Goal: Check status: Check status

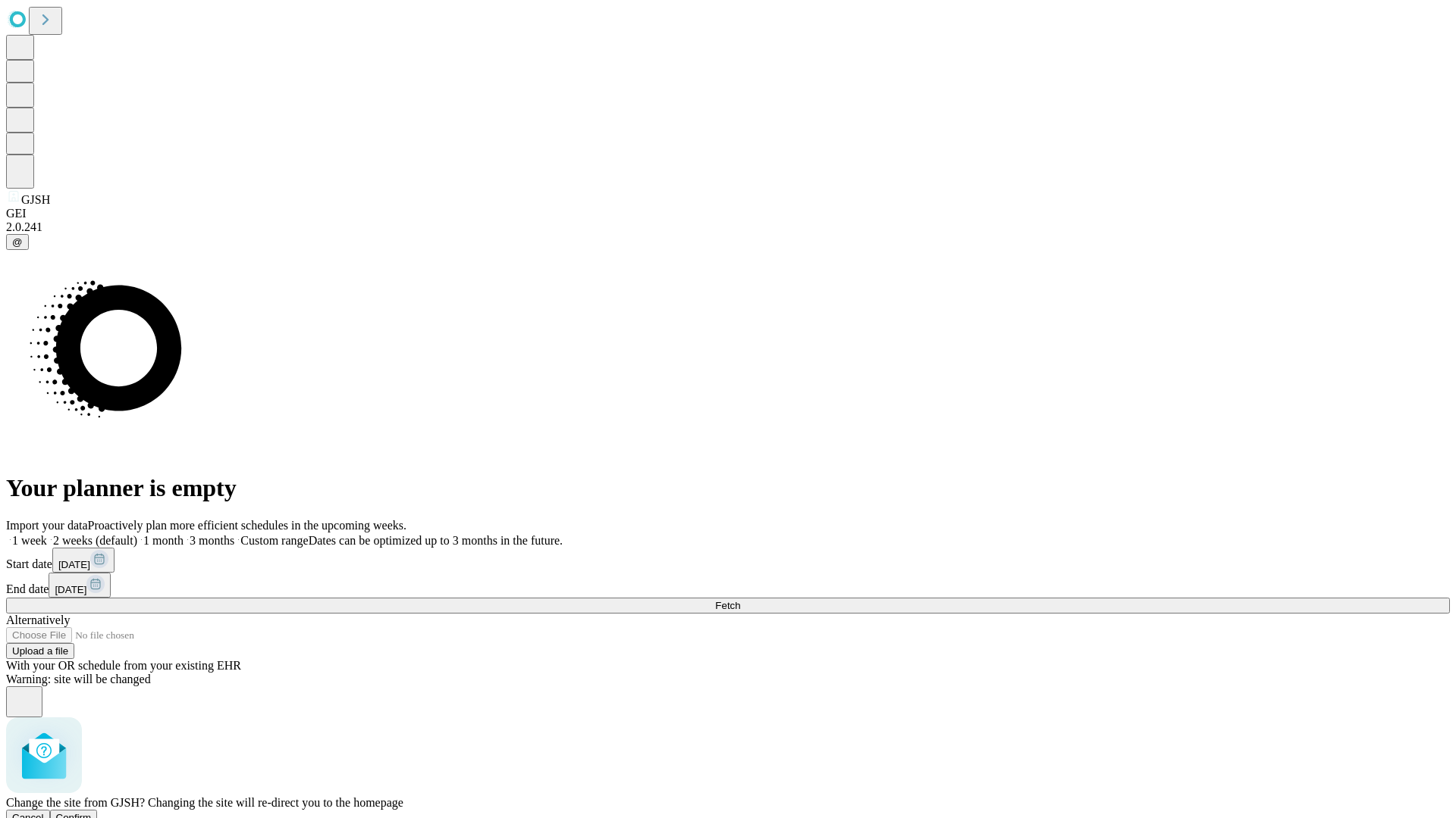
click at [91, 812] on span "Confirm" at bounding box center [74, 817] width 36 height 11
click at [47, 534] on label "1 week" at bounding box center [26, 540] width 41 height 13
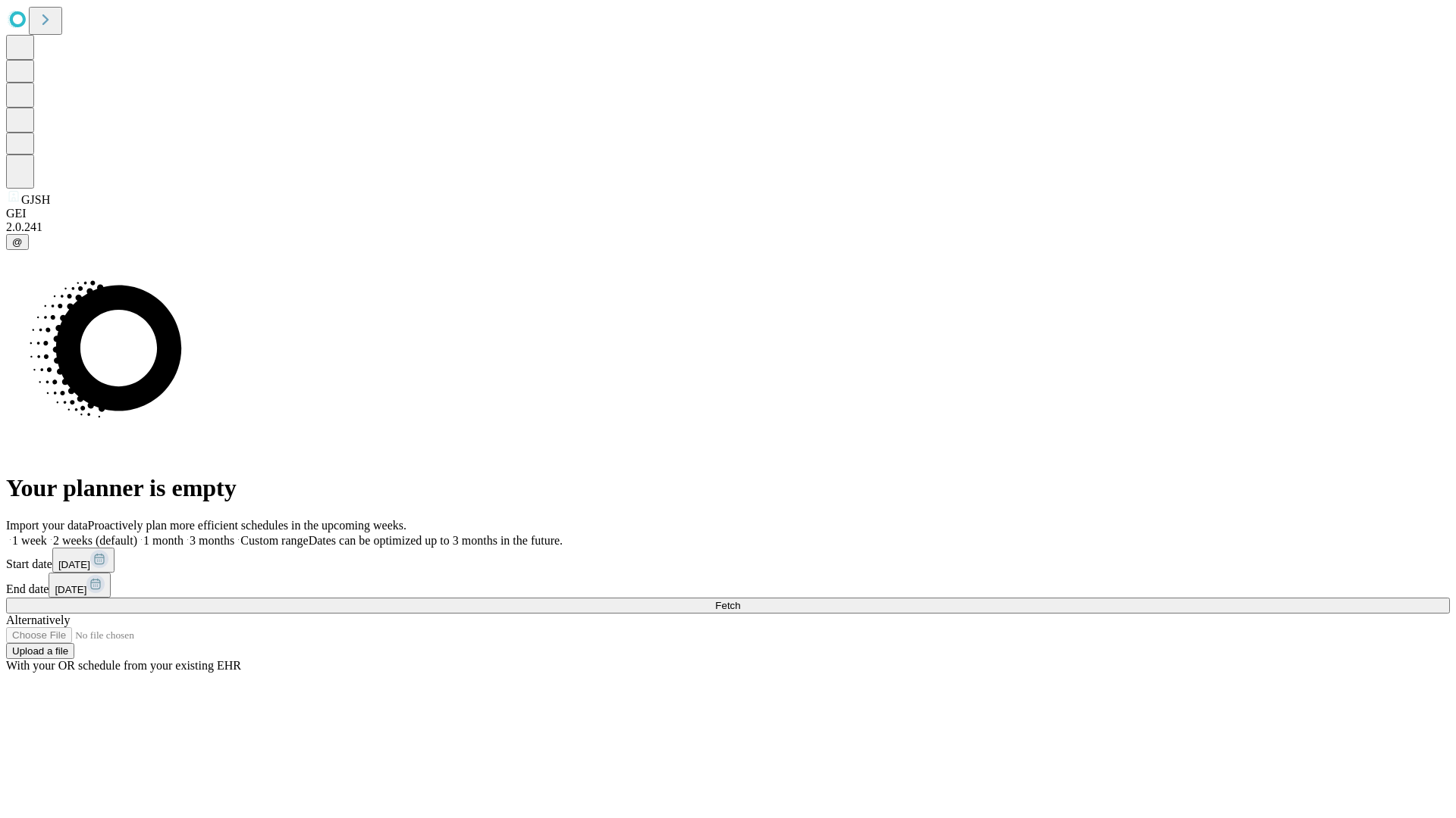
click at [740, 600] on span "Fetch" at bounding box center [727, 606] width 25 height 11
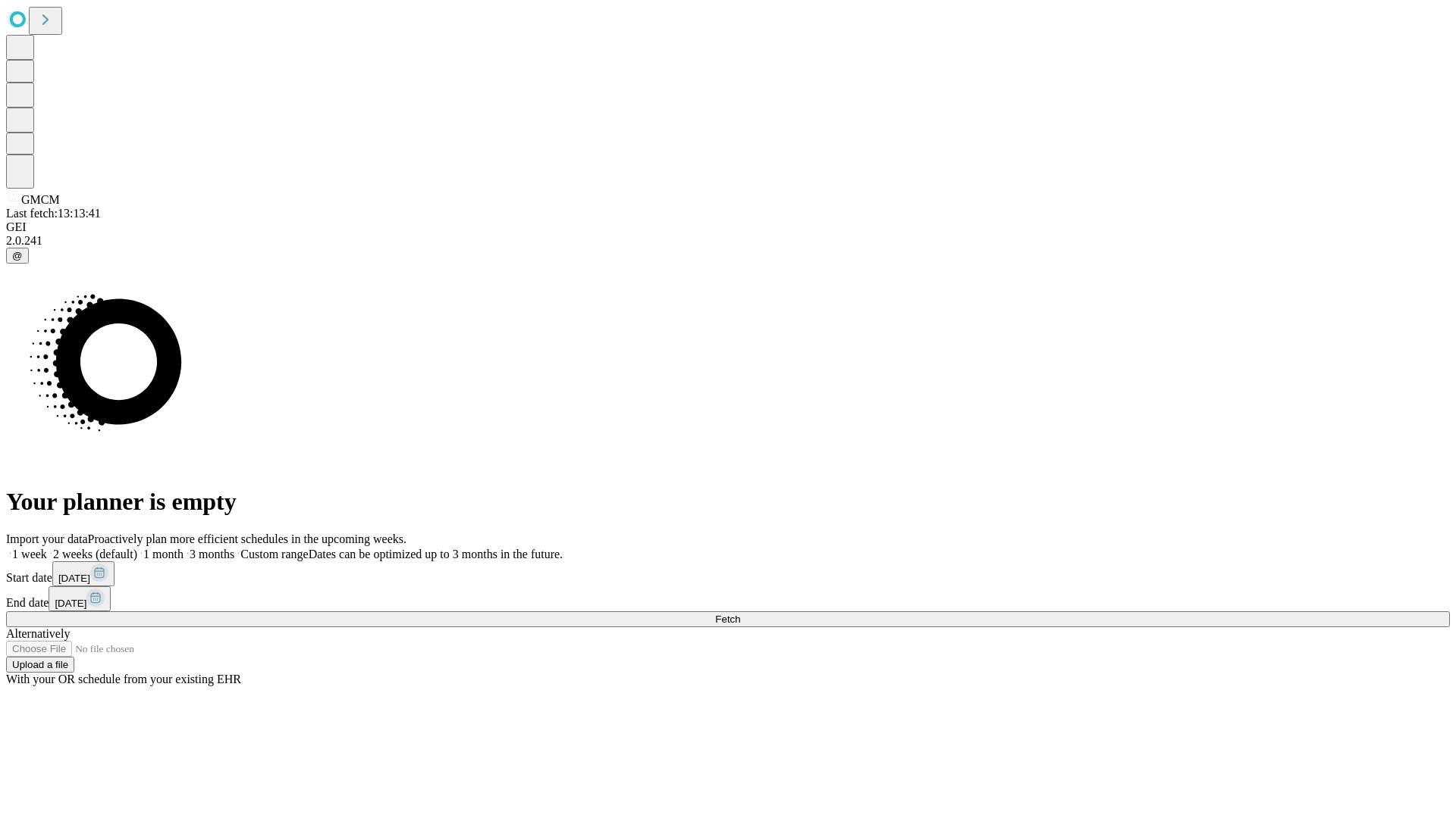
click at [47, 548] on label "1 week" at bounding box center [26, 554] width 41 height 13
click at [740, 614] on span "Fetch" at bounding box center [727, 619] width 25 height 11
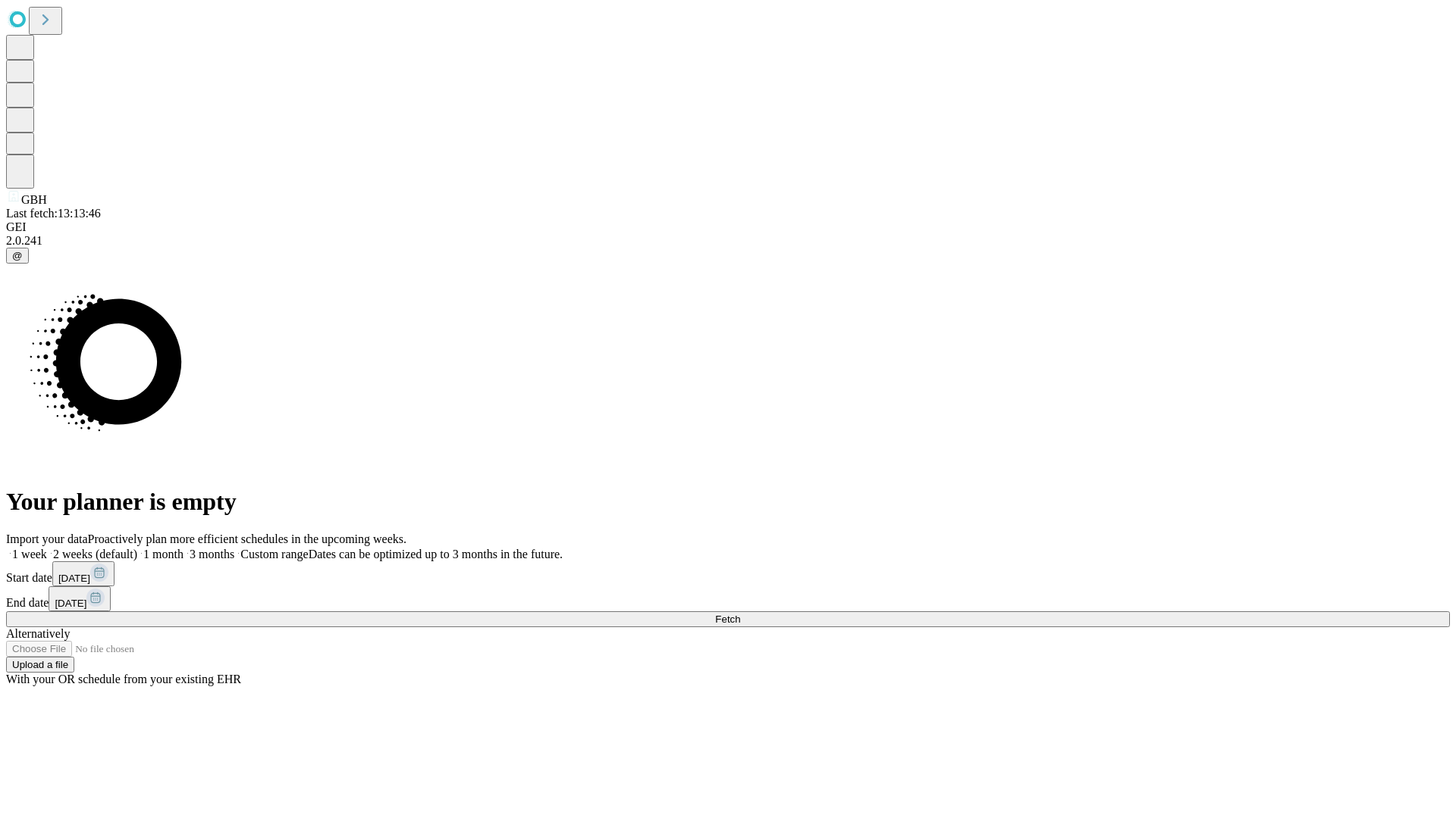
click at [47, 548] on label "1 week" at bounding box center [26, 554] width 41 height 13
click at [740, 614] on span "Fetch" at bounding box center [727, 619] width 25 height 11
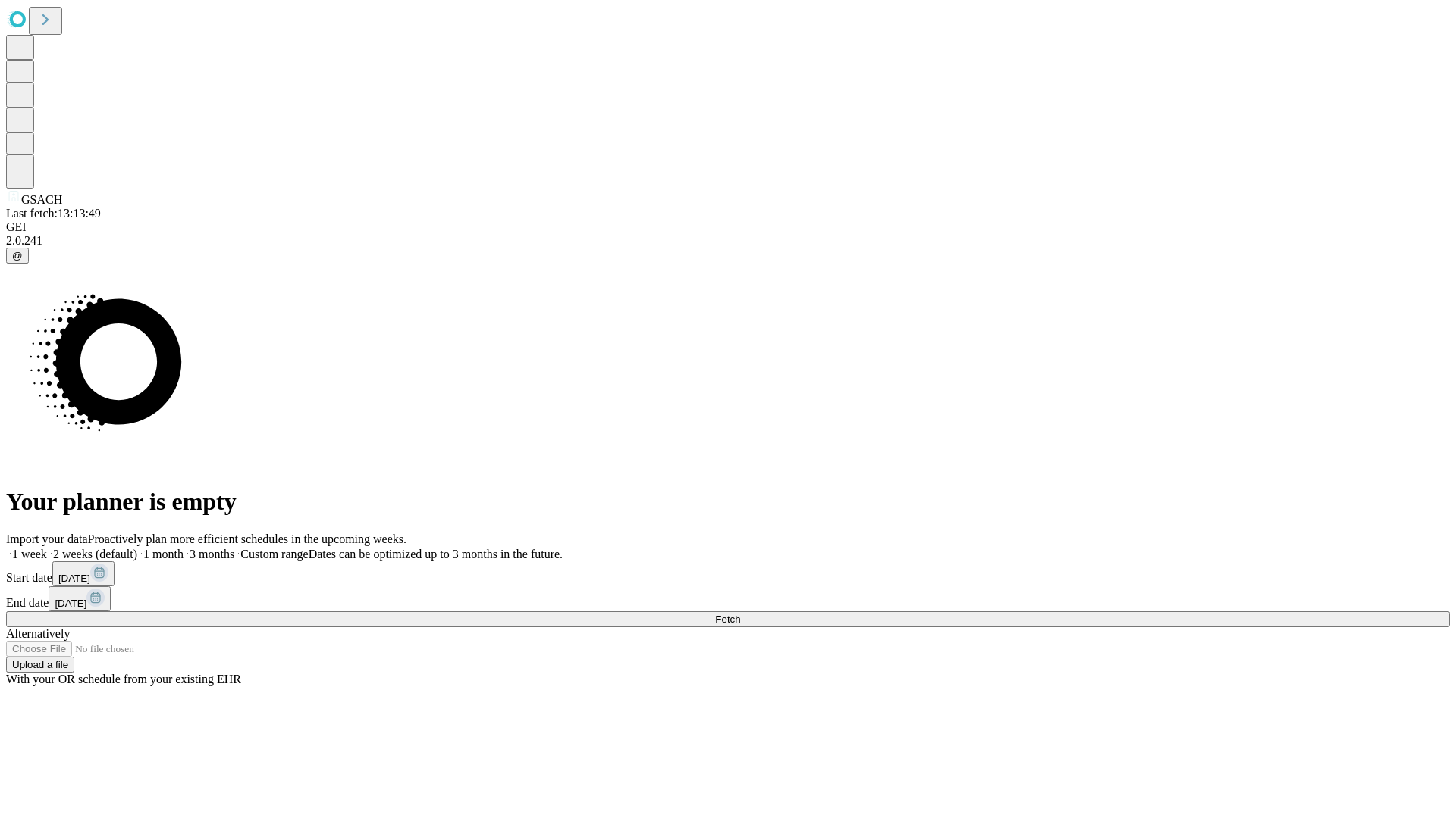
click at [47, 548] on label "1 week" at bounding box center [26, 554] width 41 height 13
click at [740, 614] on span "Fetch" at bounding box center [727, 619] width 25 height 11
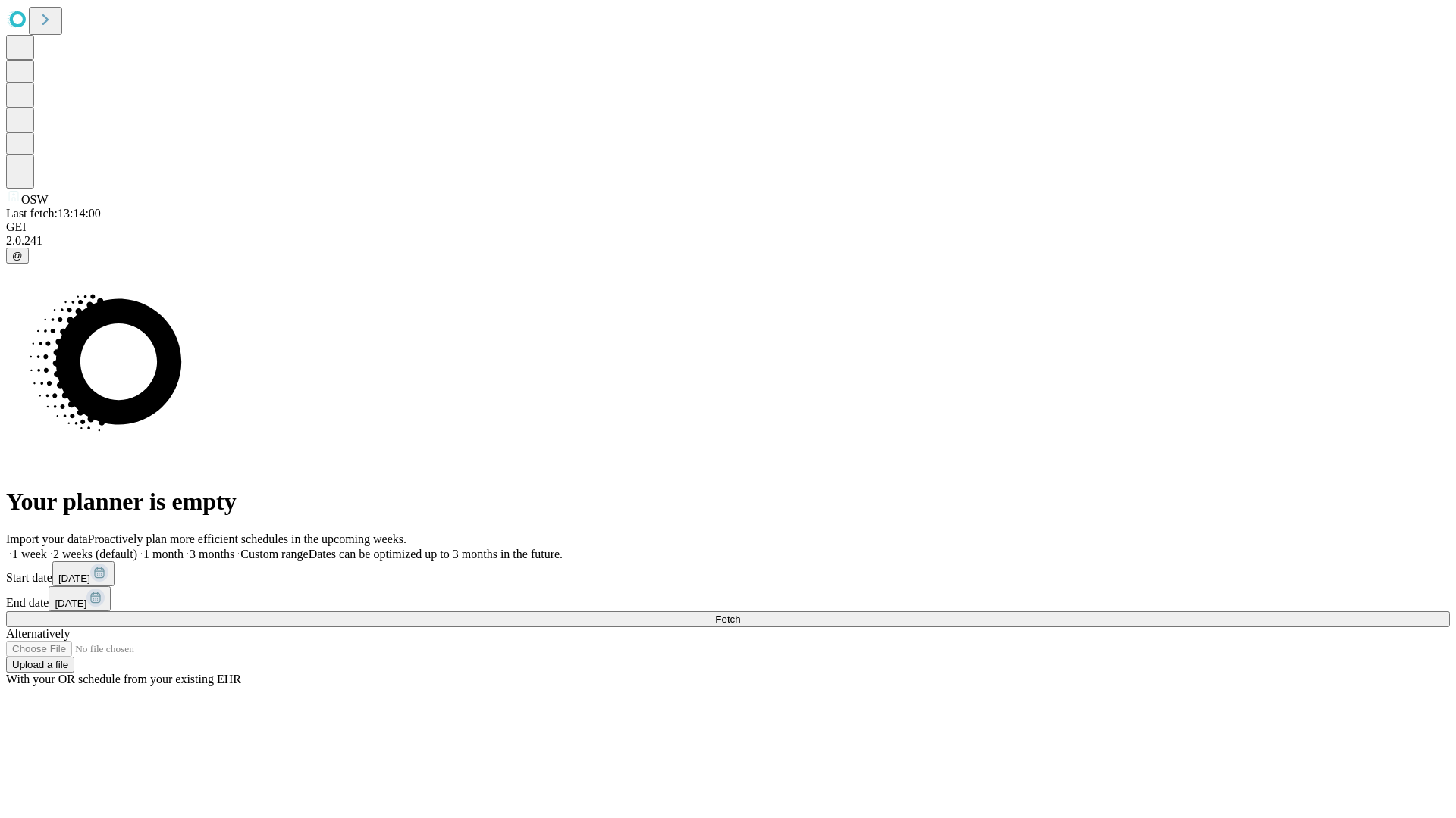
click at [47, 548] on label "1 week" at bounding box center [26, 554] width 41 height 13
click at [740, 614] on span "Fetch" at bounding box center [727, 619] width 25 height 11
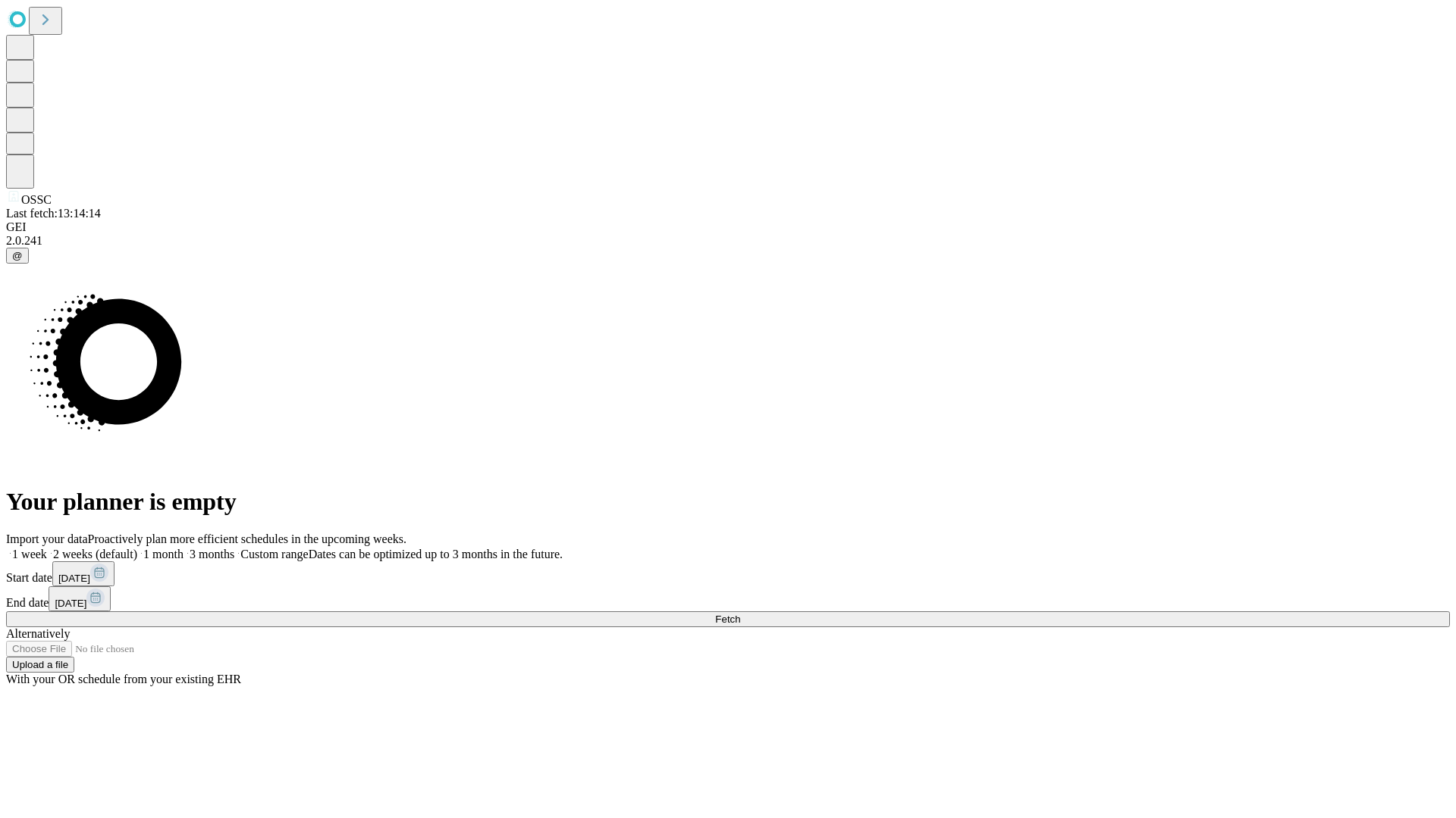
click at [47, 548] on label "1 week" at bounding box center [26, 554] width 41 height 13
click at [740, 614] on span "Fetch" at bounding box center [727, 619] width 25 height 11
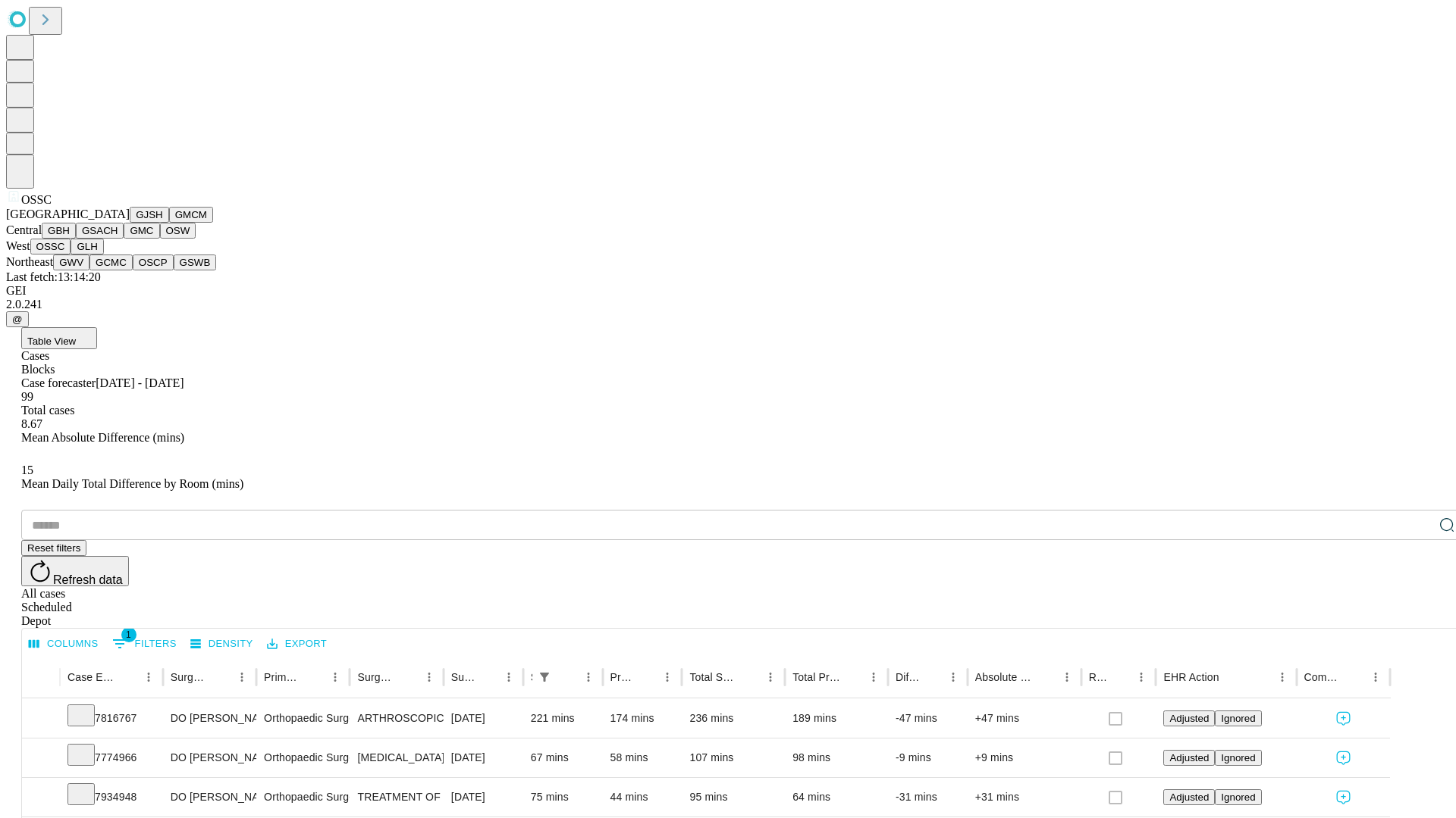
click at [103, 254] on button "GLH" at bounding box center [87, 247] width 32 height 16
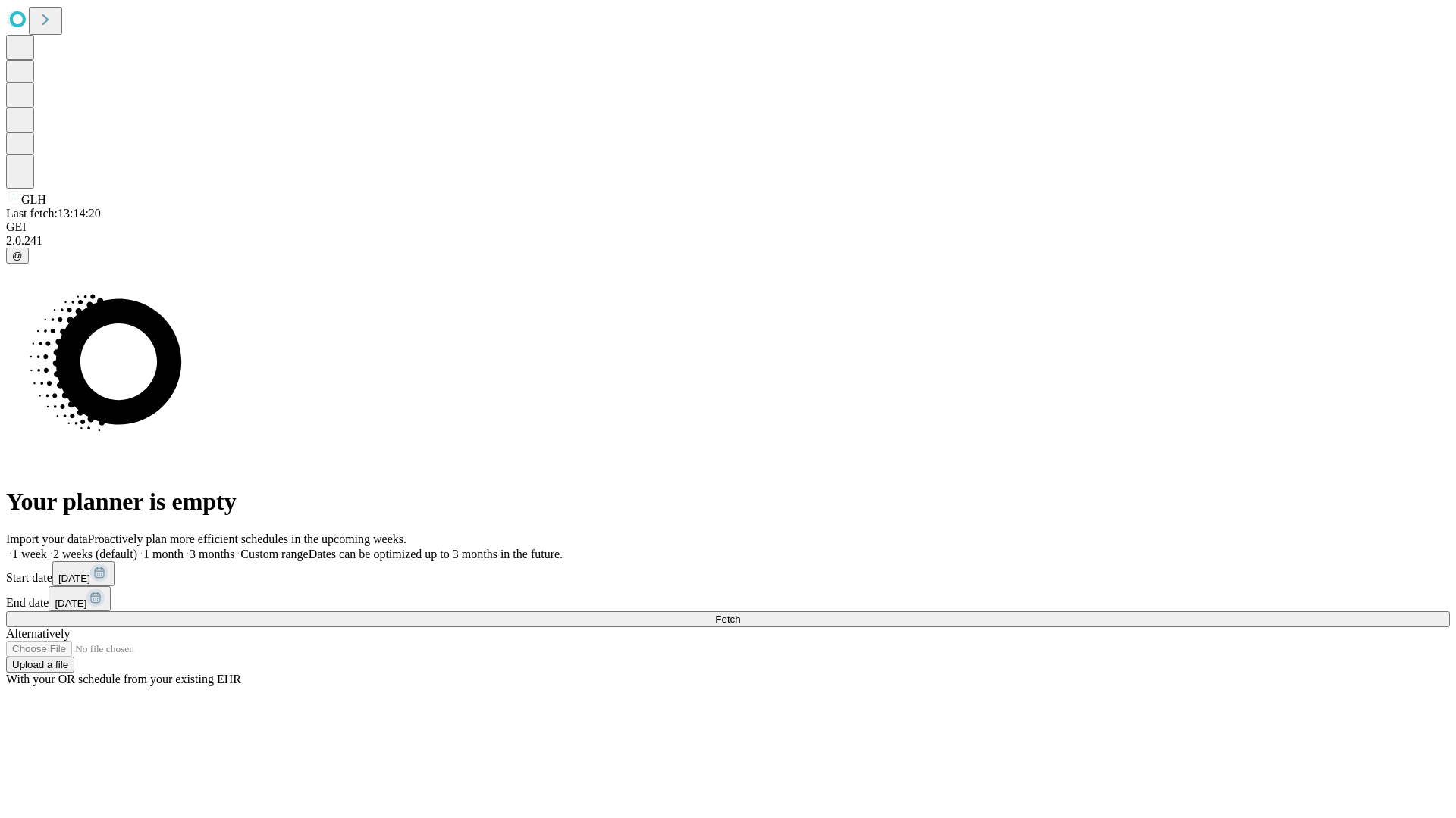
click at [47, 548] on label "1 week" at bounding box center [26, 554] width 41 height 13
click at [740, 614] on span "Fetch" at bounding box center [727, 619] width 25 height 11
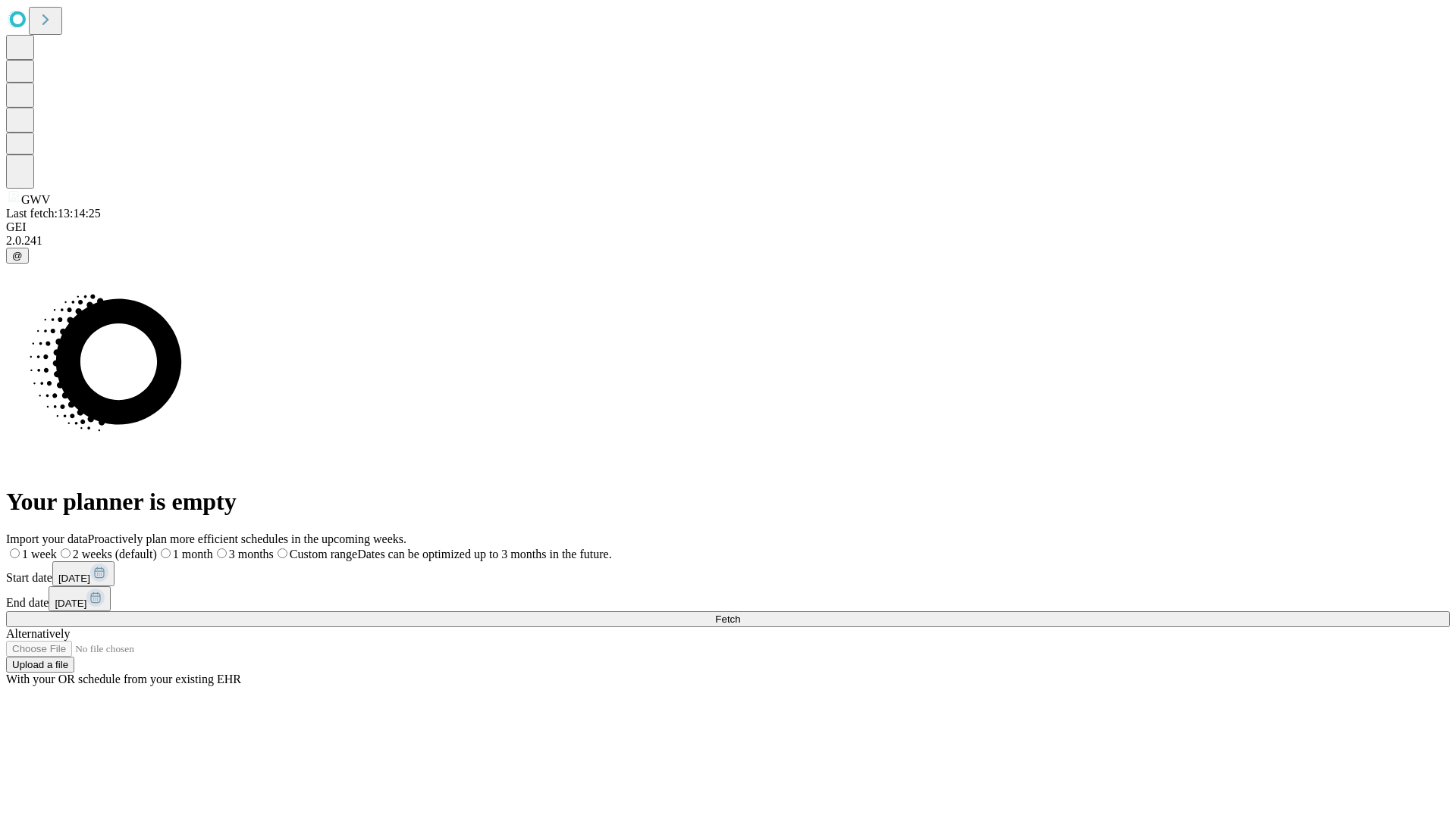
click at [740, 614] on span "Fetch" at bounding box center [727, 619] width 25 height 11
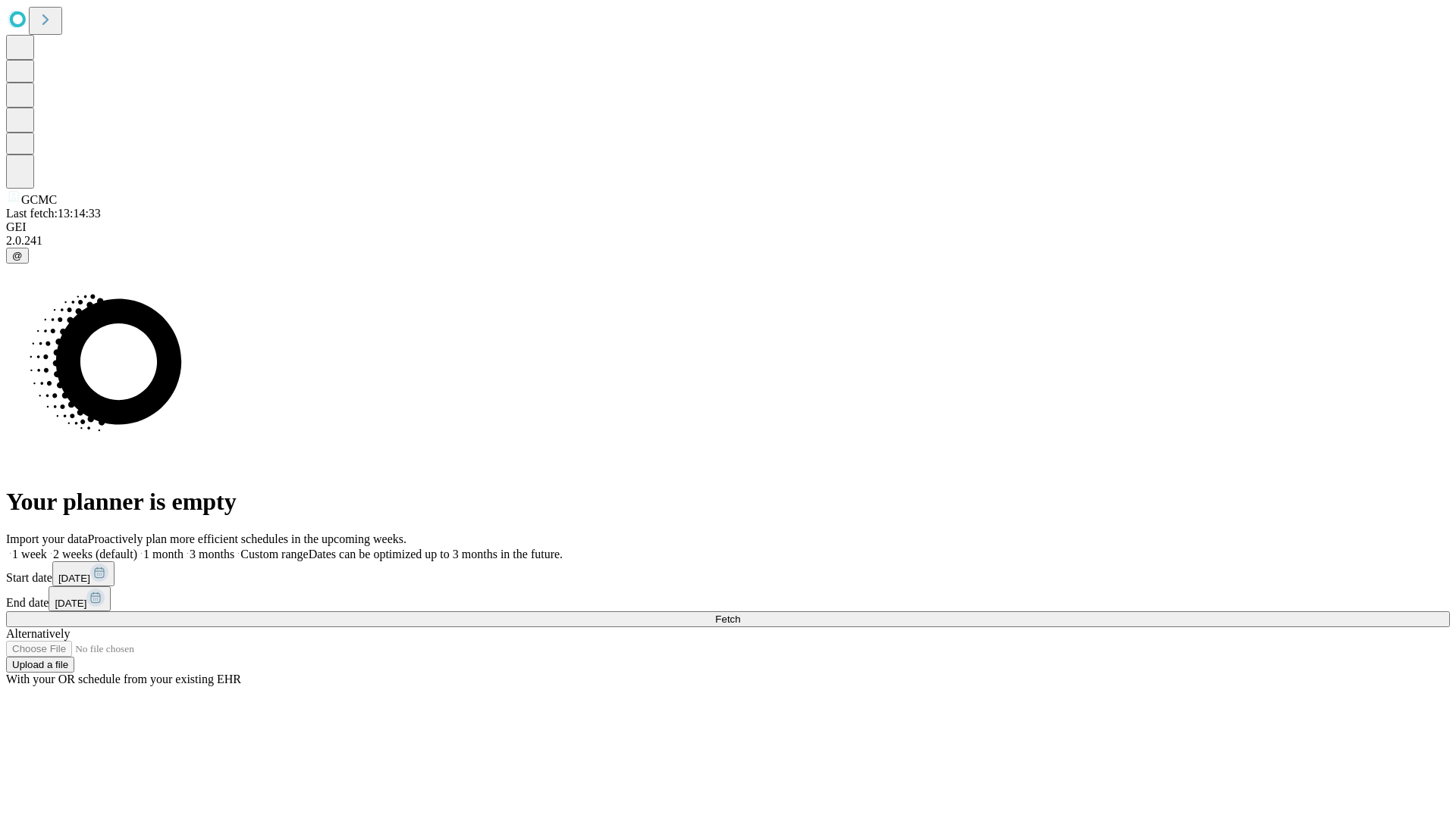
click at [47, 548] on label "1 week" at bounding box center [26, 554] width 41 height 13
click at [740, 614] on span "Fetch" at bounding box center [727, 619] width 25 height 11
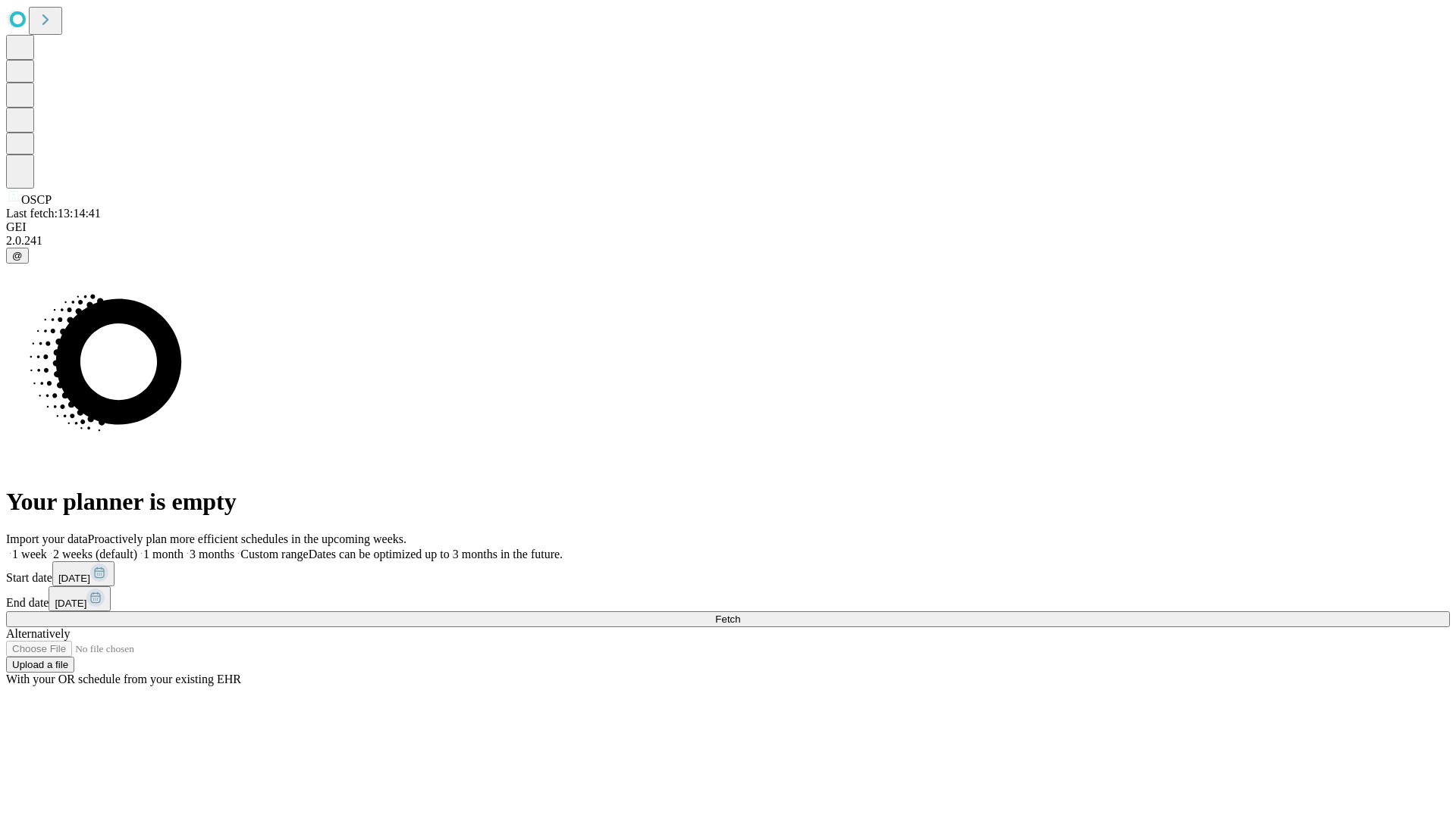
click at [47, 548] on label "1 week" at bounding box center [26, 554] width 41 height 13
click at [740, 614] on span "Fetch" at bounding box center [727, 619] width 25 height 11
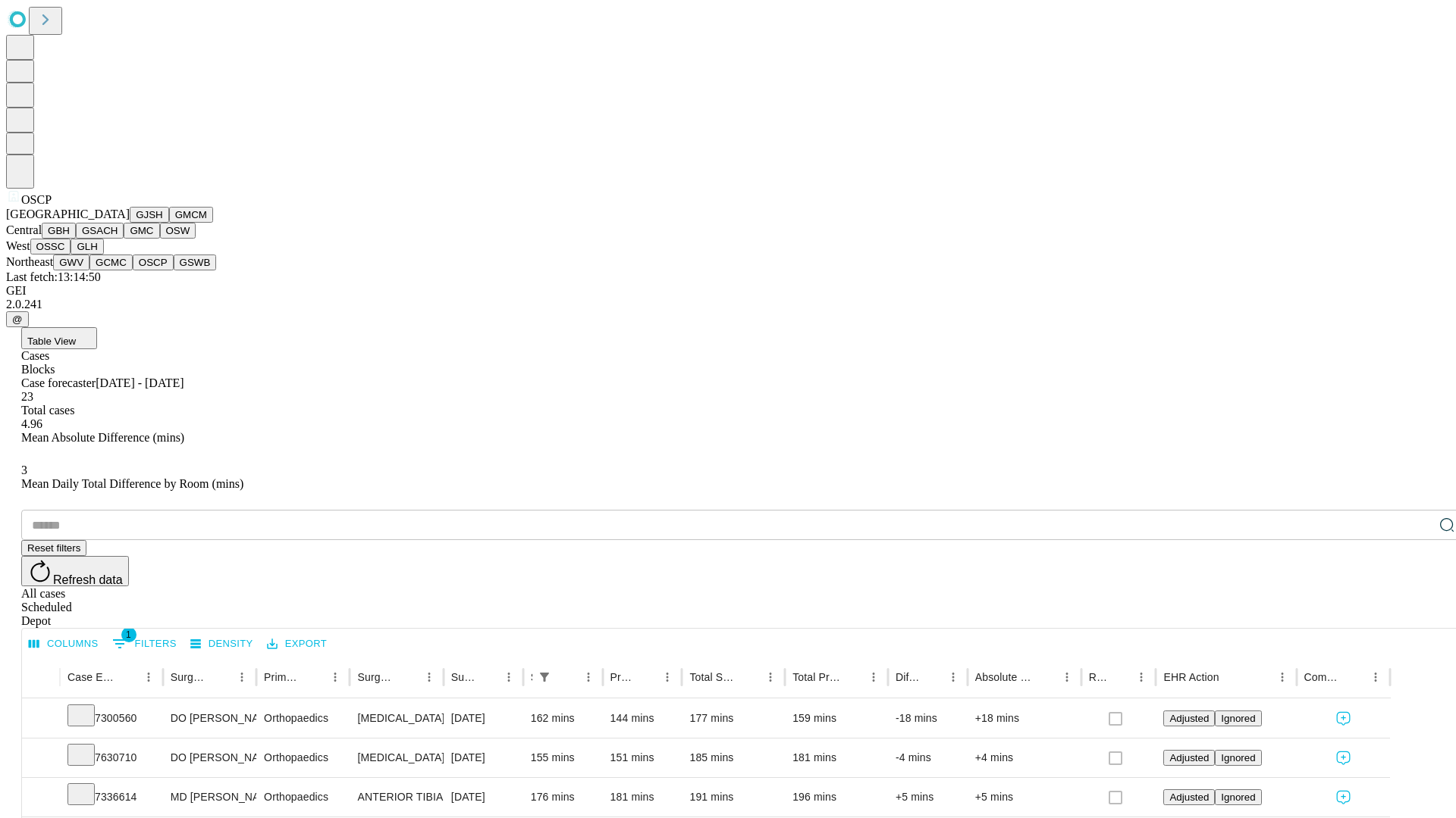
click at [173, 270] on button "GSWB" at bounding box center [195, 262] width 44 height 16
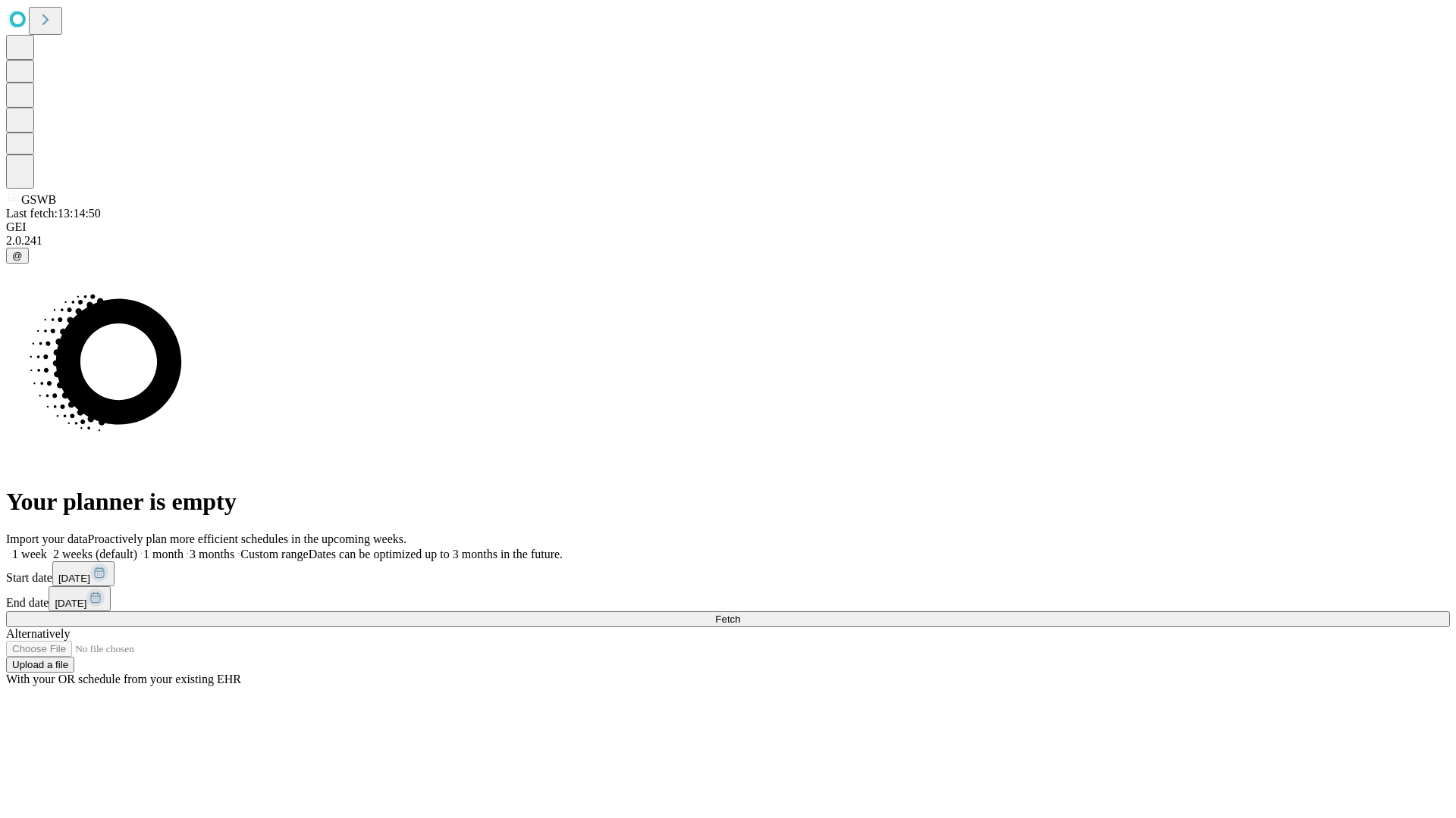
click at [47, 548] on label "1 week" at bounding box center [26, 554] width 41 height 13
